Goal: Find specific page/section: Find specific page/section

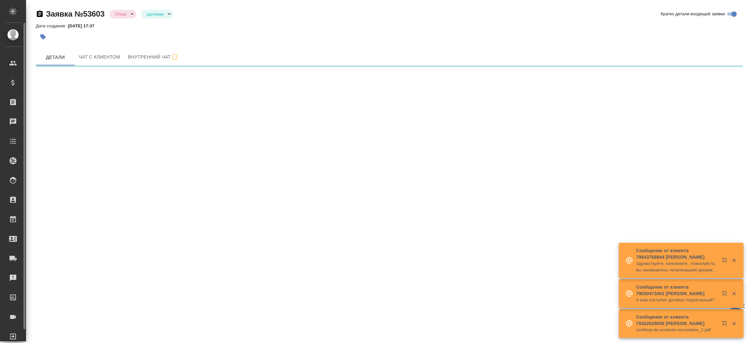
select select "RU"
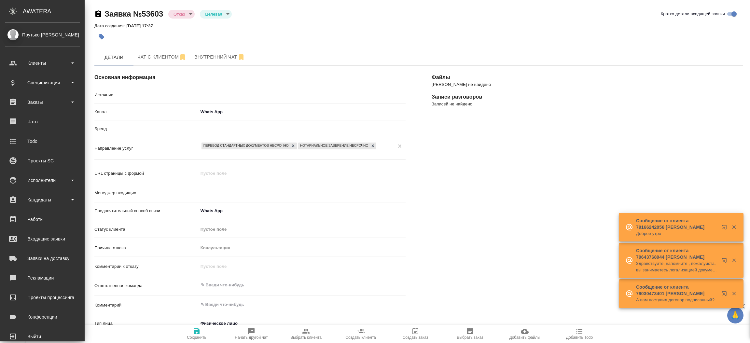
type textarea "x"
type input "[PERSON_NAME]"
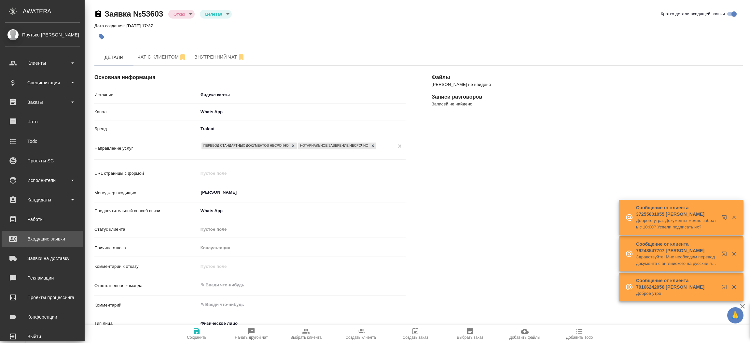
type textarea "x"
click at [35, 236] on div "Входящие заявки" at bounding box center [42, 239] width 75 height 10
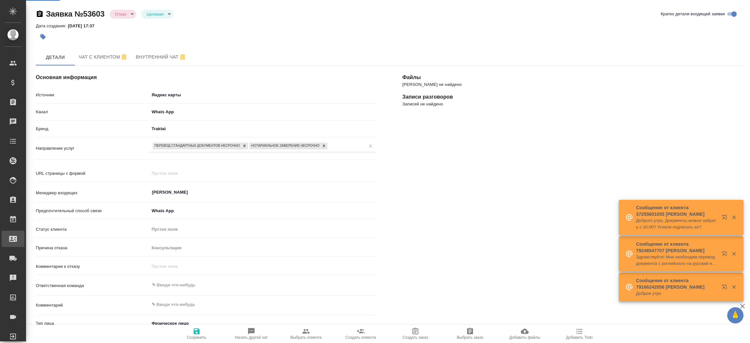
click at [35, 236] on div ".cls-1 fill:#fff; AWATERA Прутько [PERSON_NAME] Клиенты Спецификации Заказы Чат…" at bounding box center [375, 171] width 750 height 343
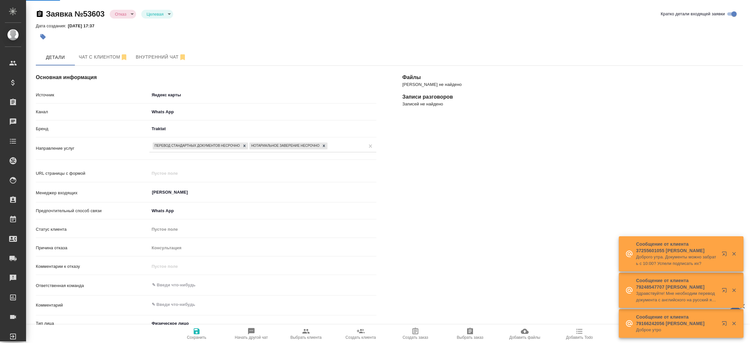
select select "RU"
